Goal: Task Accomplishment & Management: Use online tool/utility

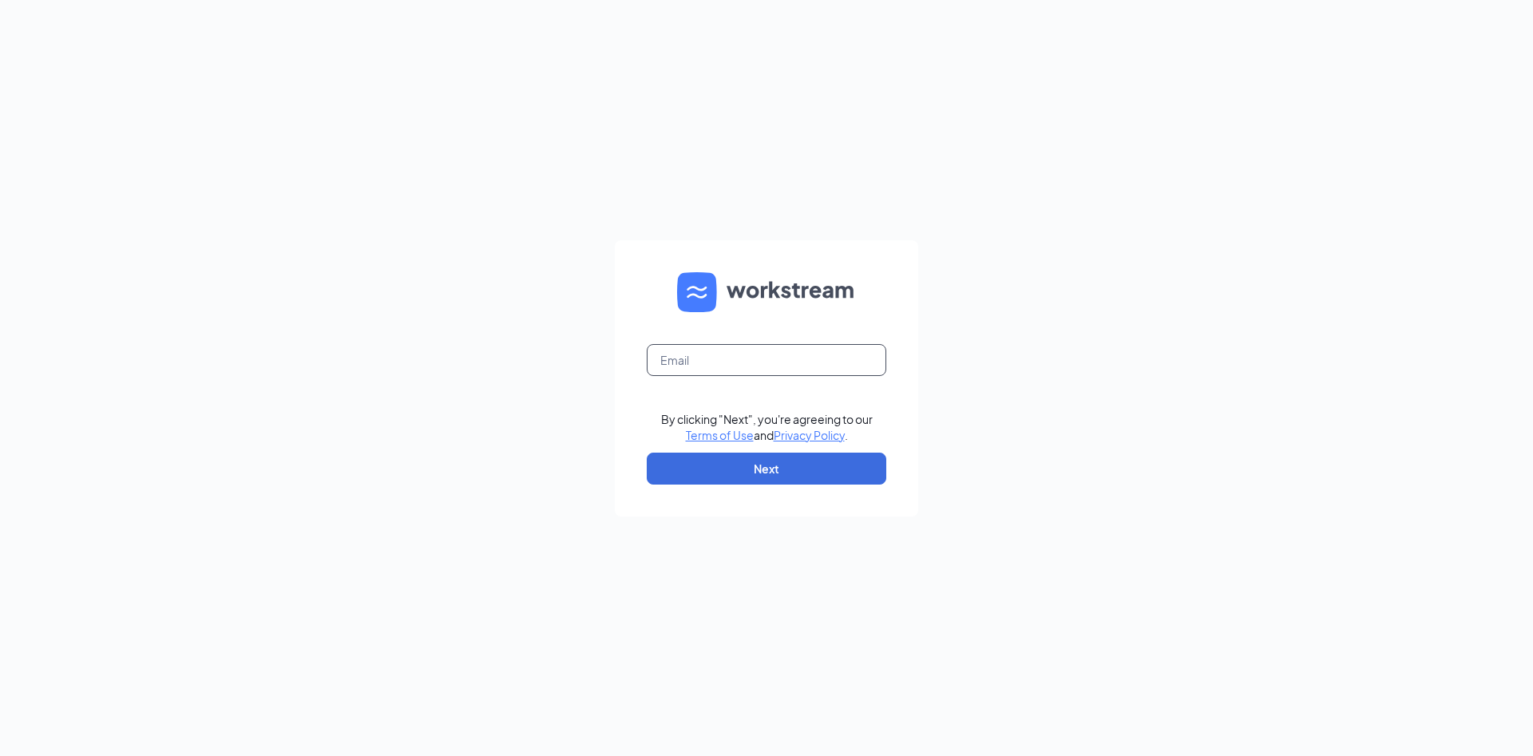
click at [699, 357] on input "text" at bounding box center [767, 360] width 240 height 32
type input "cquintanilla@homeinstead.com"
click at [756, 470] on button "Next" at bounding box center [767, 469] width 240 height 32
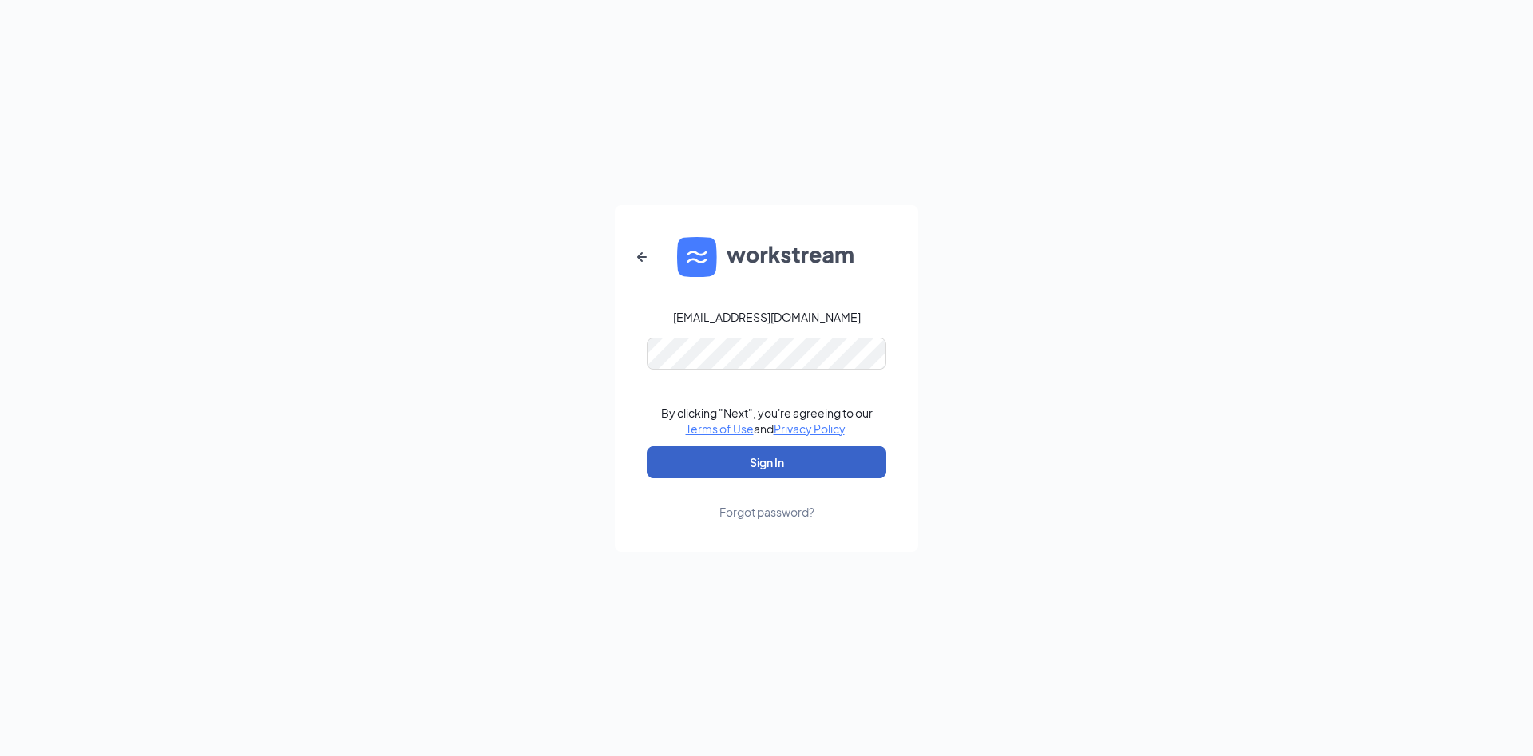
click at [754, 461] on button "Sign In" at bounding box center [767, 462] width 240 height 32
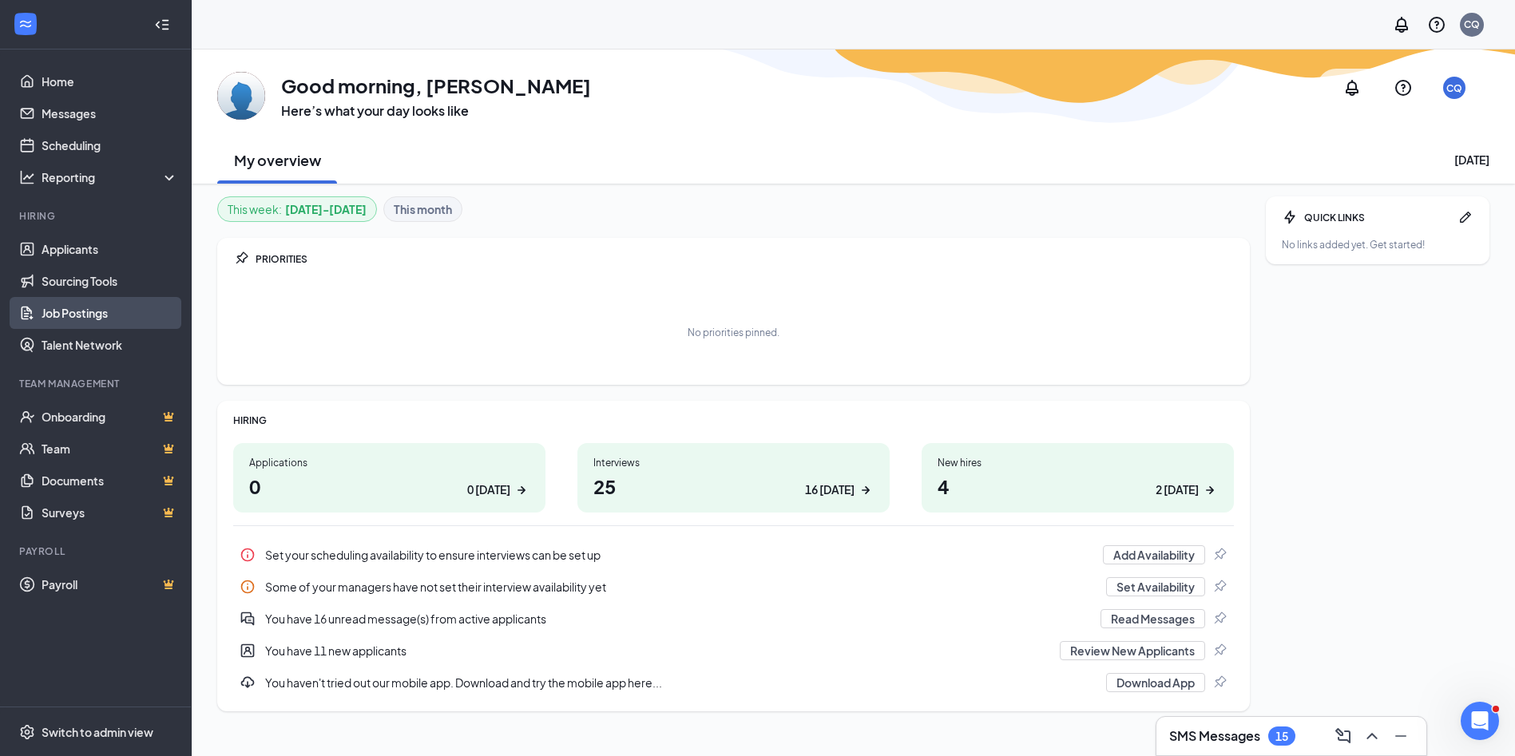
click at [44, 311] on link "Job Postings" at bounding box center [110, 313] width 137 height 32
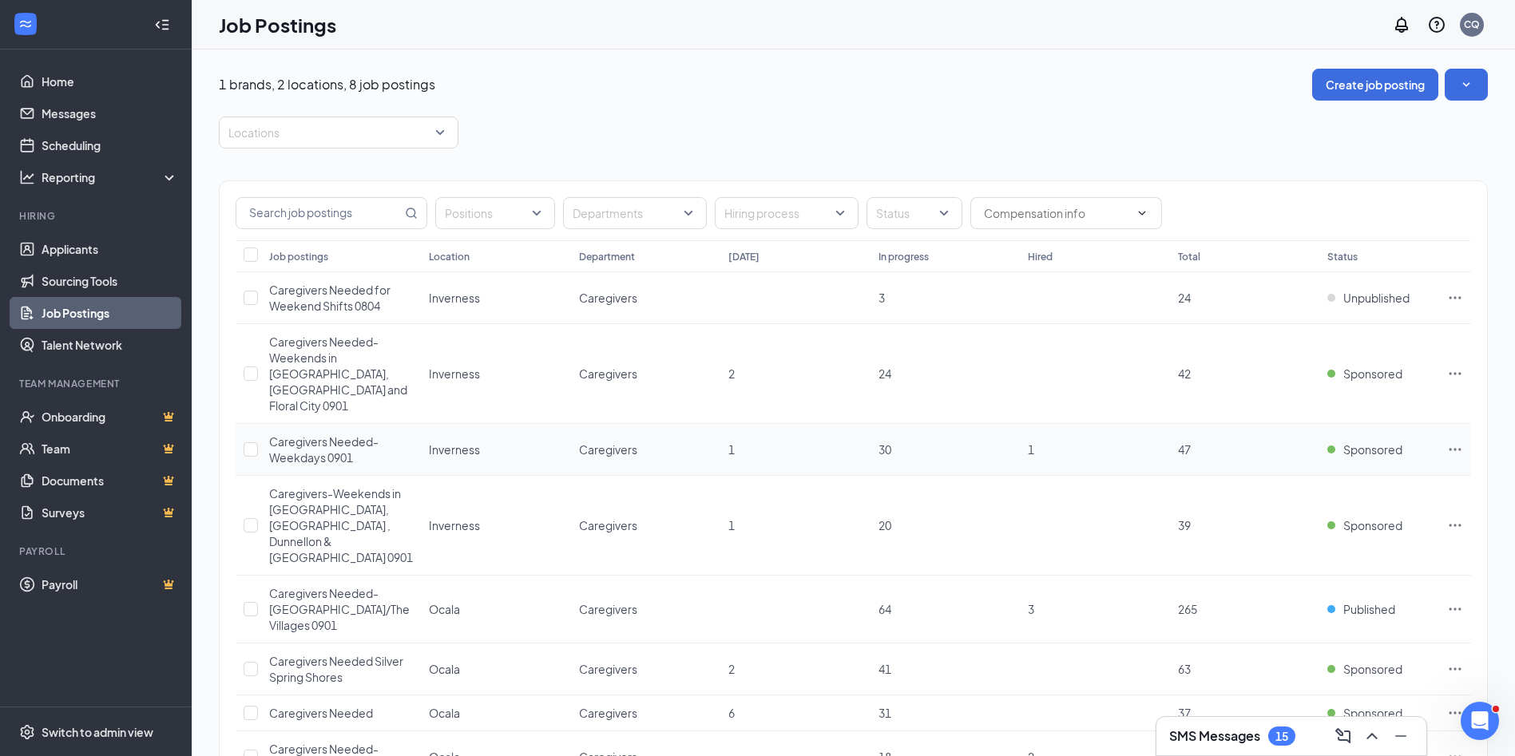
scroll to position [84, 0]
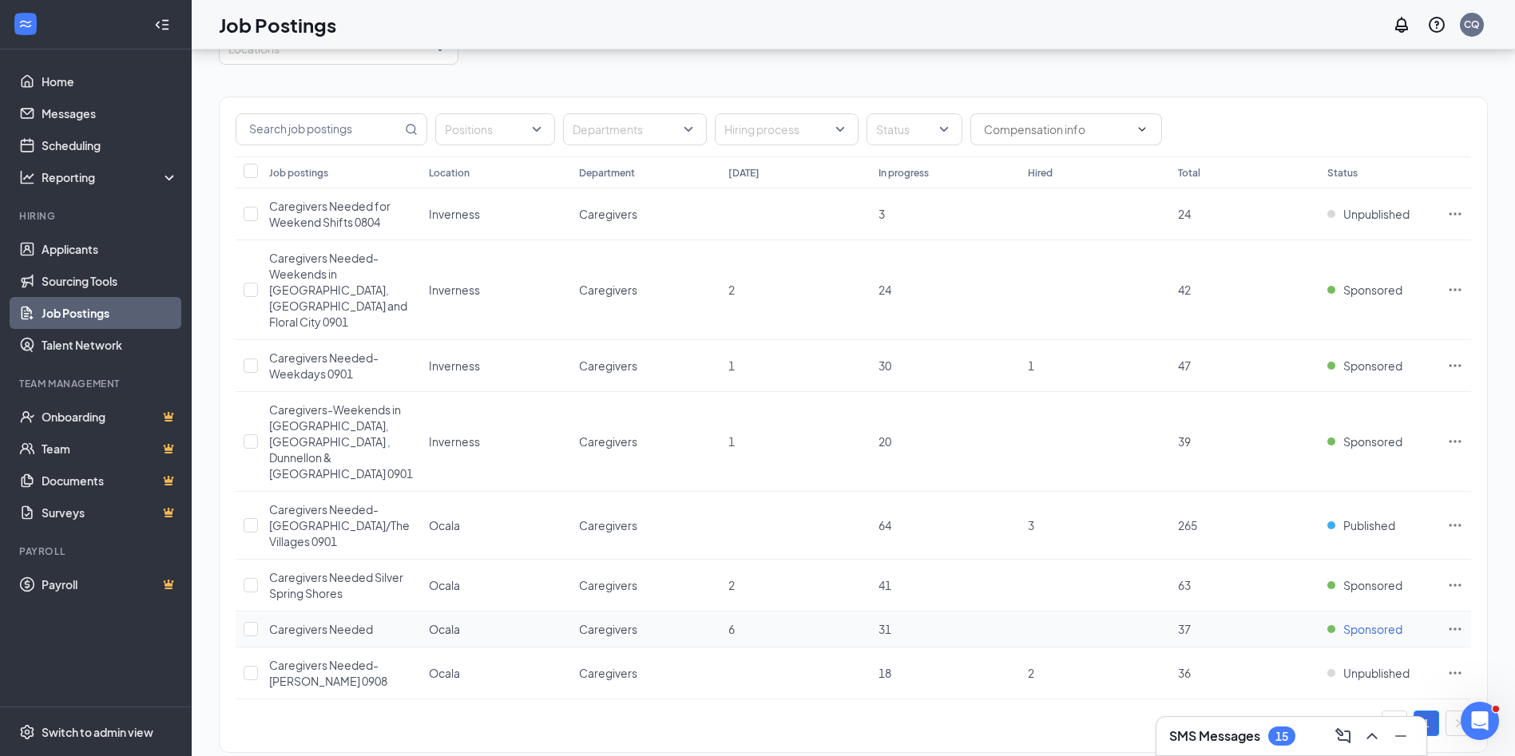
click at [1364, 621] on span "Sponsored" at bounding box center [1372, 629] width 59 height 16
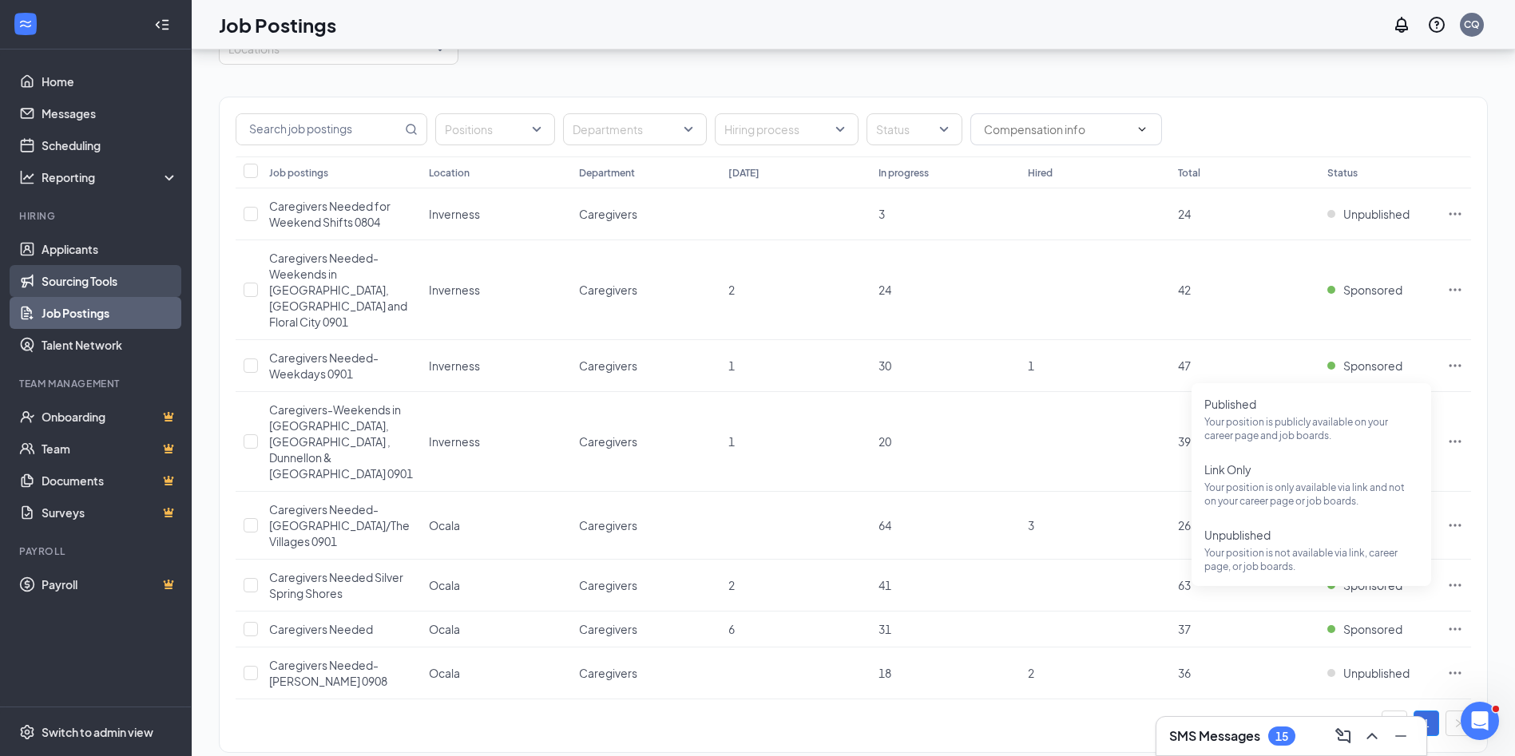
click at [73, 276] on link "Sourcing Tools" at bounding box center [110, 281] width 137 height 32
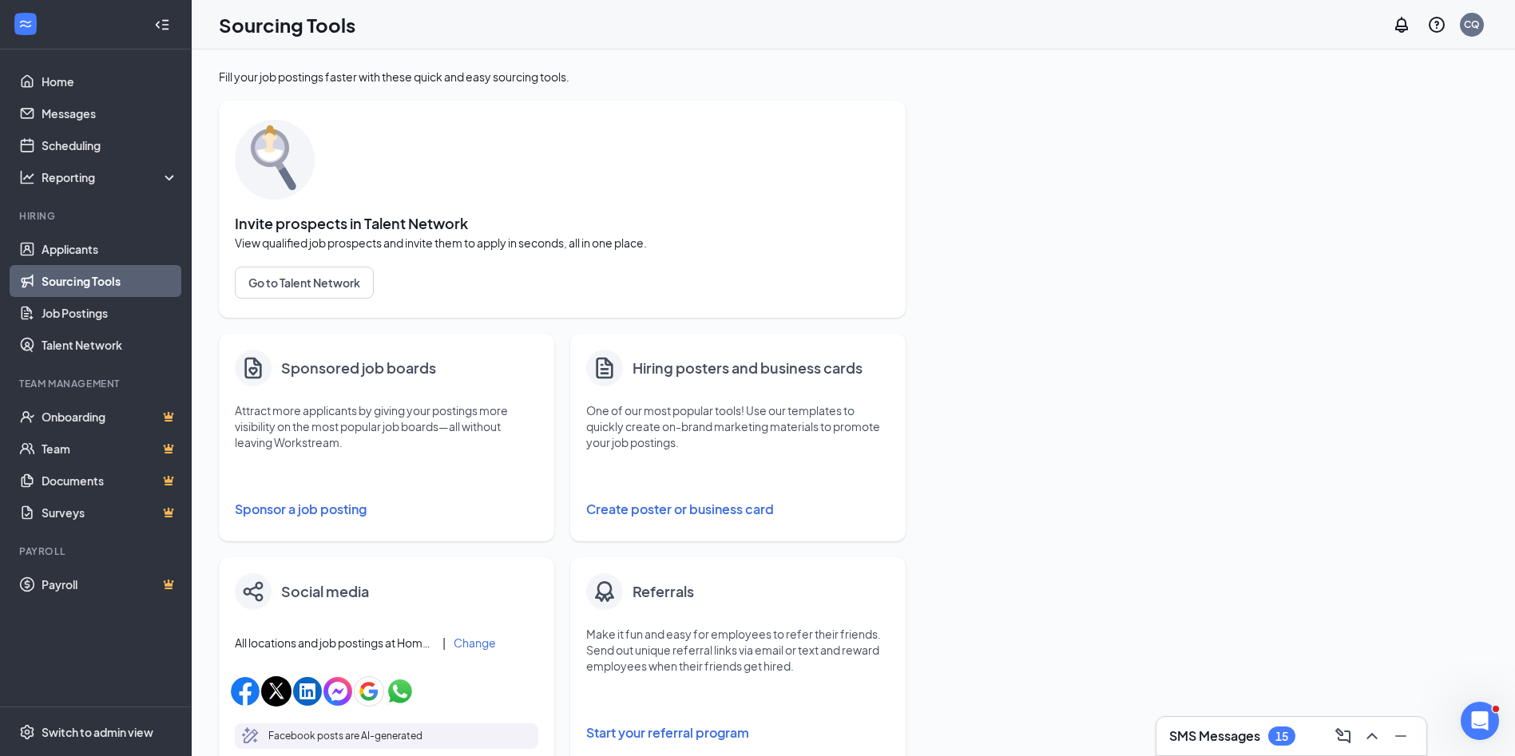
click at [315, 505] on button "Sponsor a job posting" at bounding box center [386, 509] width 303 height 32
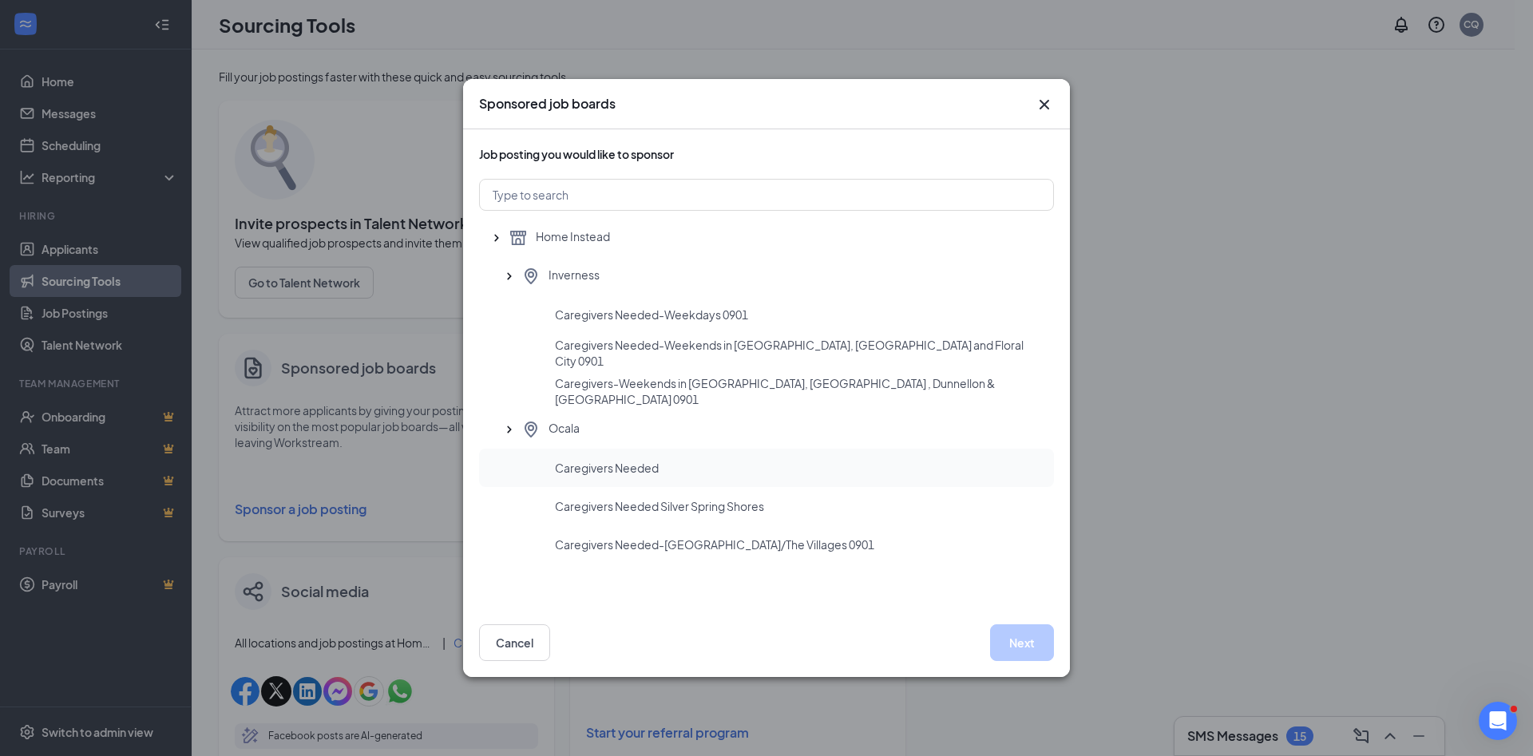
click at [714, 468] on div "Caregivers Needed" at bounding box center [798, 468] width 486 height 16
click at [1016, 646] on button "Next" at bounding box center [1022, 642] width 64 height 37
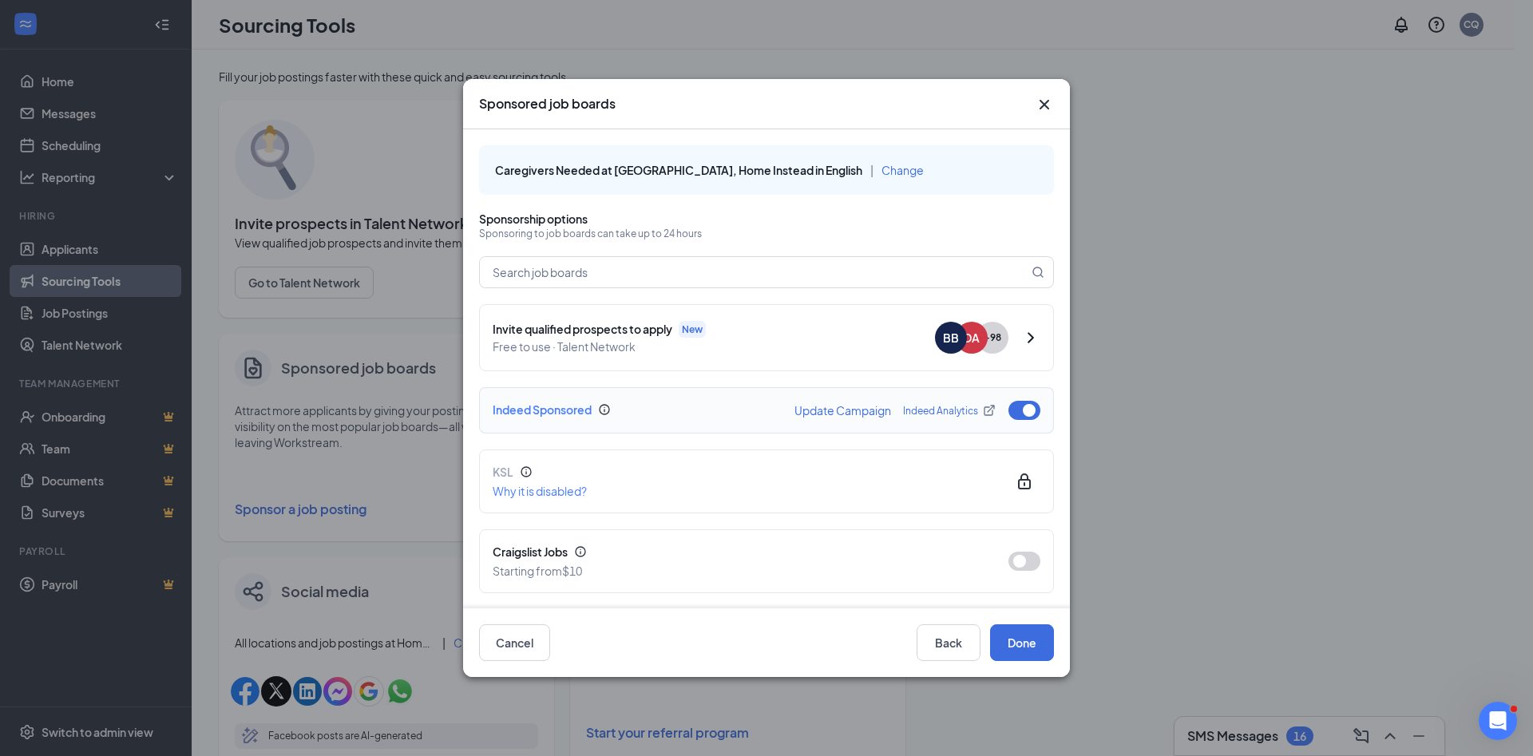
click at [1008, 410] on button "button" at bounding box center [1024, 410] width 32 height 19
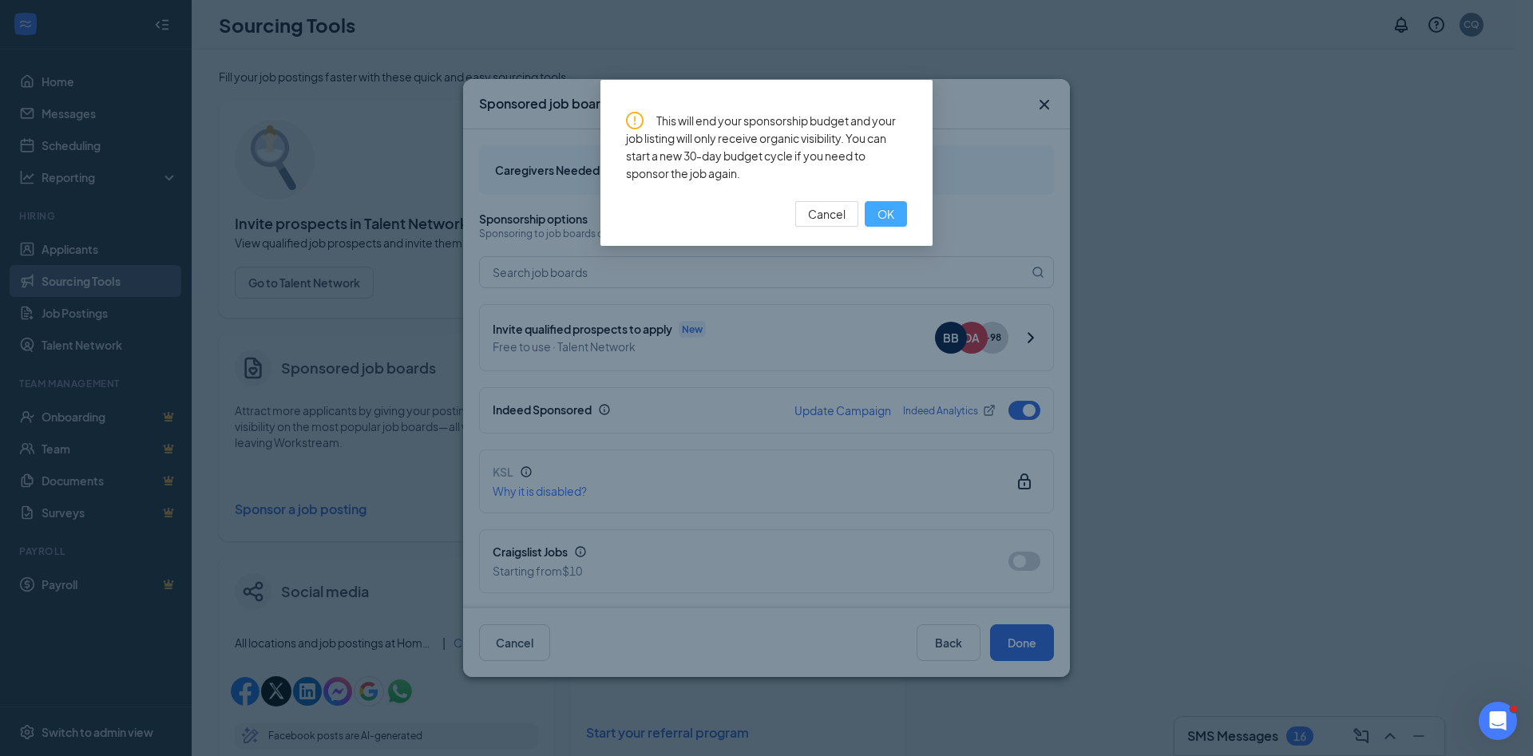
click at [881, 213] on span "OK" at bounding box center [885, 214] width 17 height 18
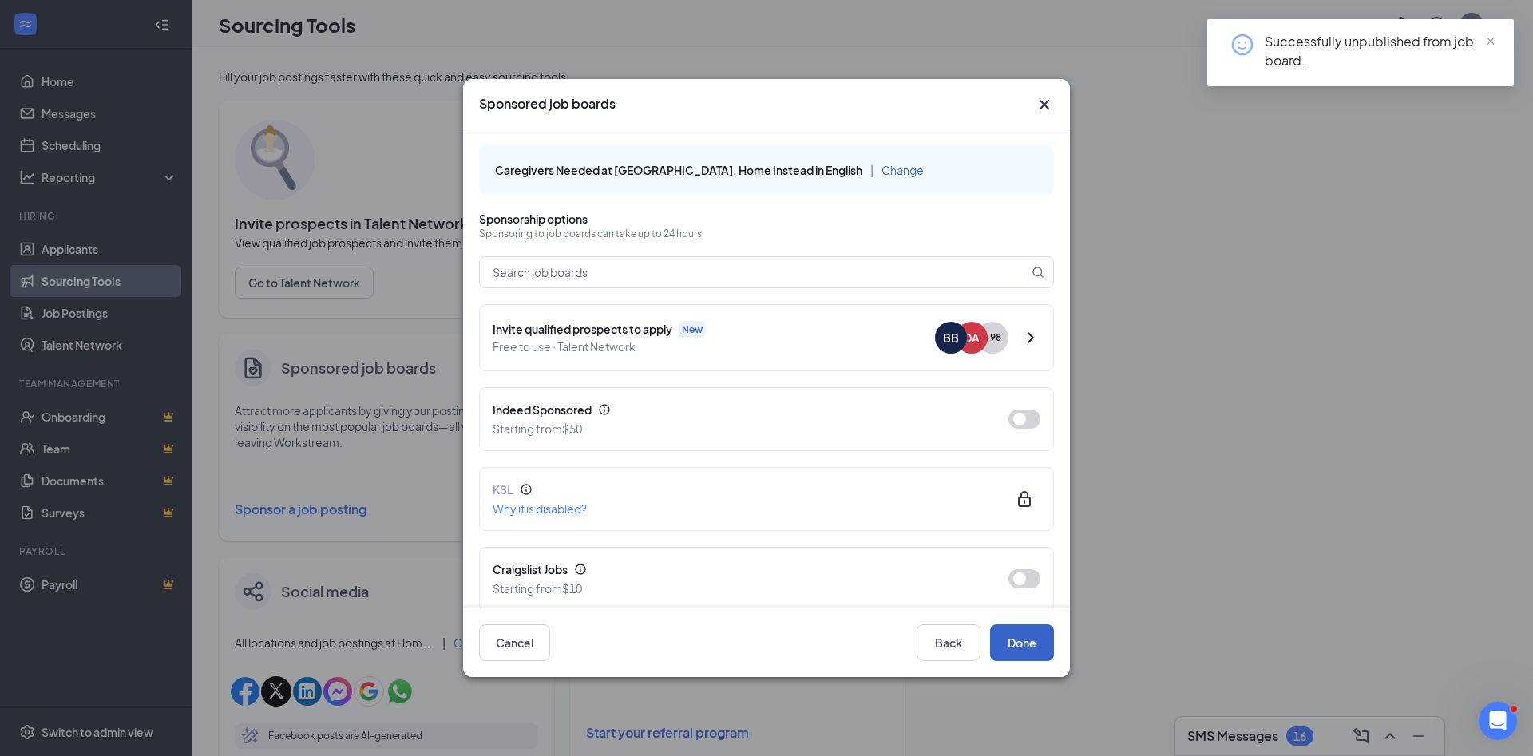
click at [1024, 643] on button "Done" at bounding box center [1022, 642] width 64 height 37
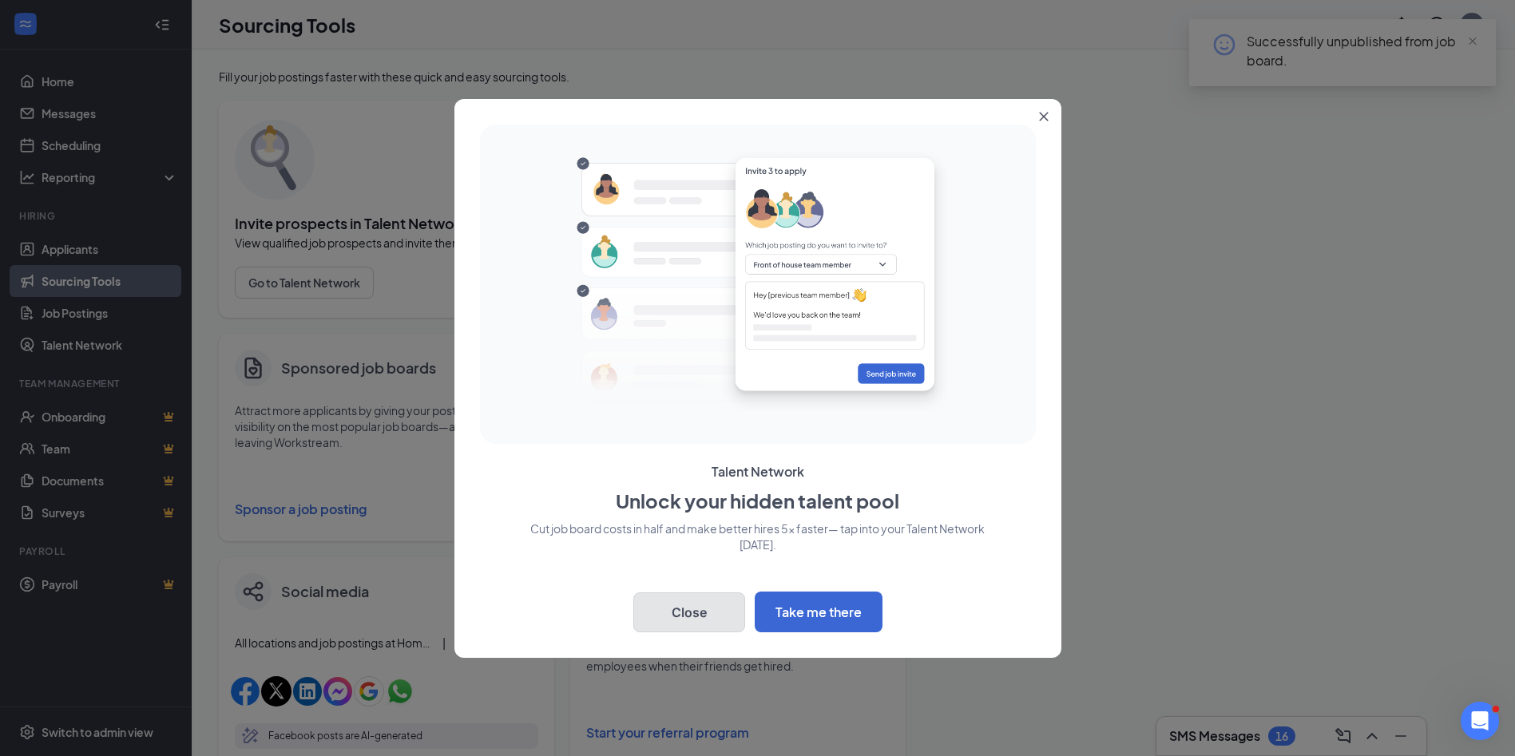
click at [674, 605] on button "Close" at bounding box center [689, 612] width 112 height 40
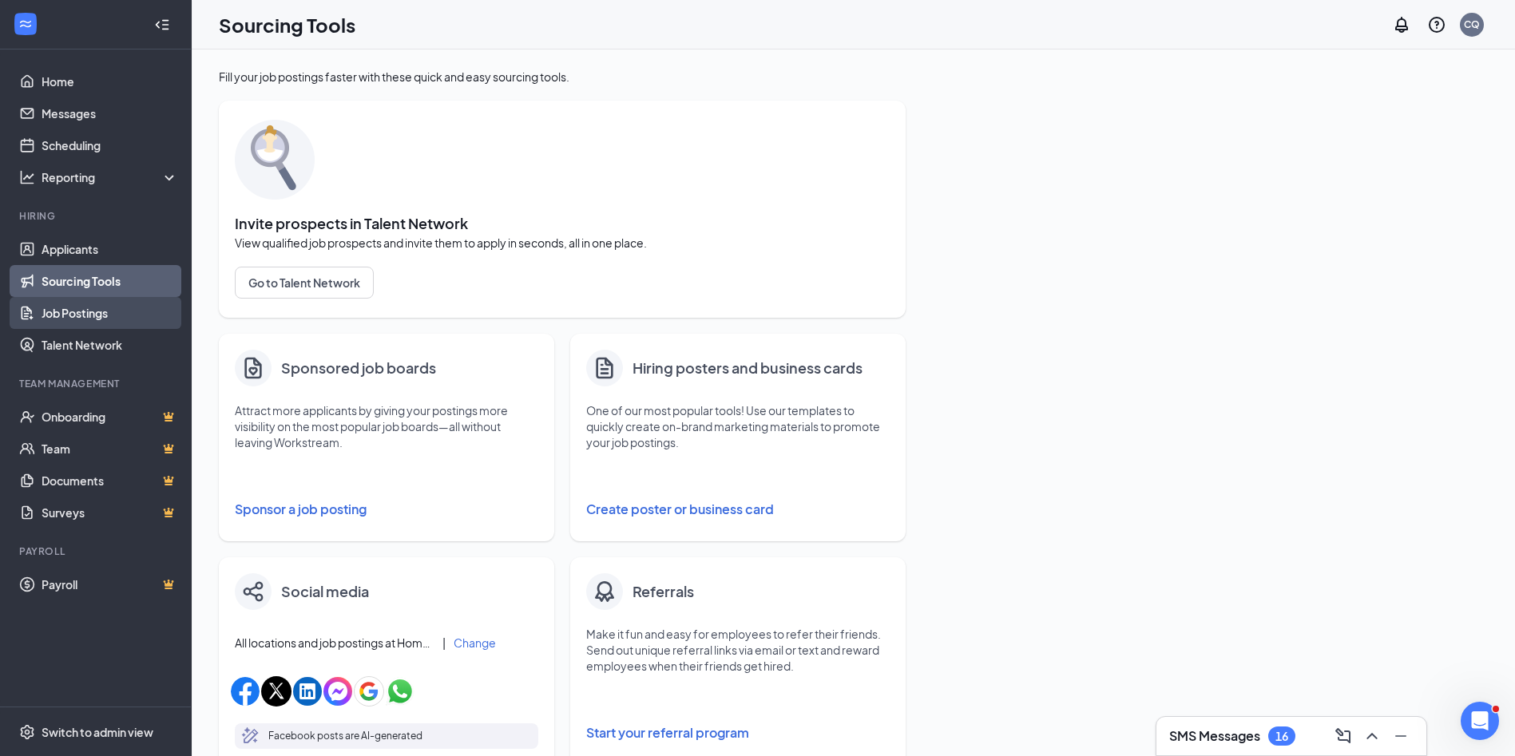
click at [103, 313] on link "Job Postings" at bounding box center [110, 313] width 137 height 32
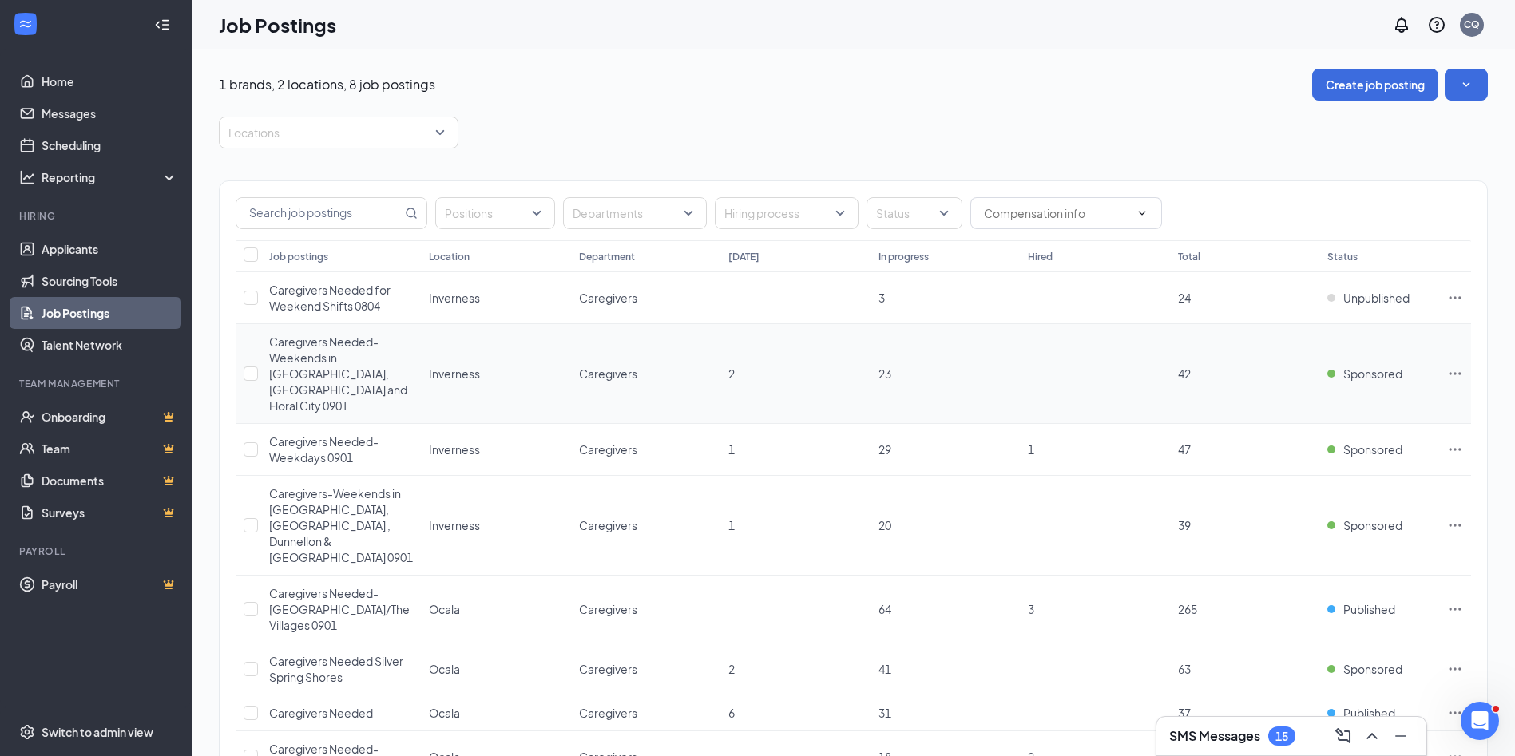
scroll to position [2, 0]
